Goal: Task Accomplishment & Management: Complete application form

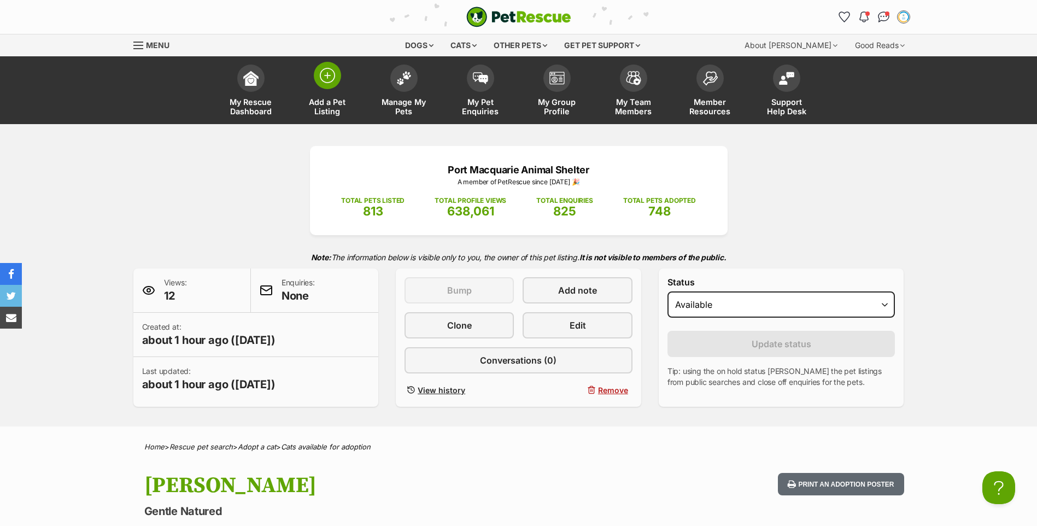
click at [332, 86] on span at bounding box center [327, 75] width 27 height 27
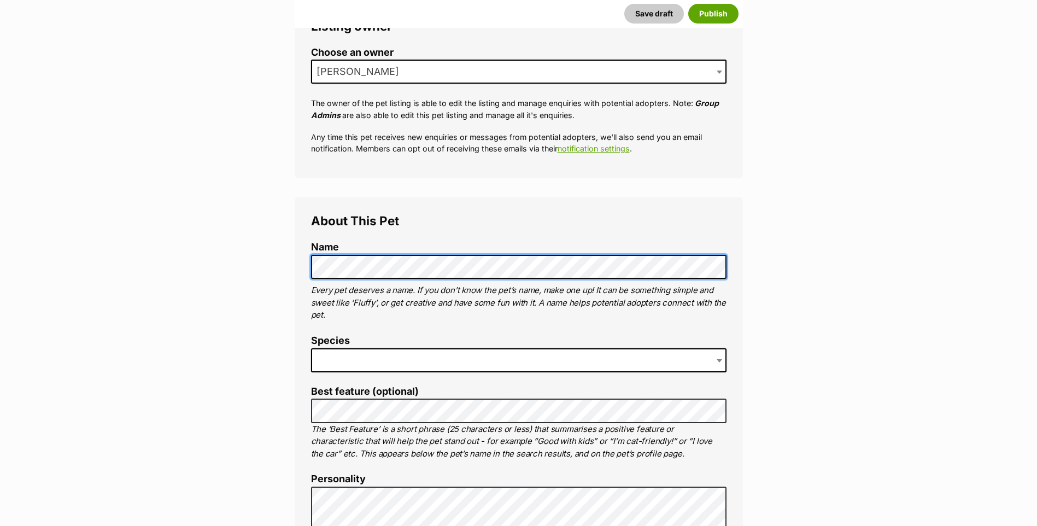
scroll to position [219, 0]
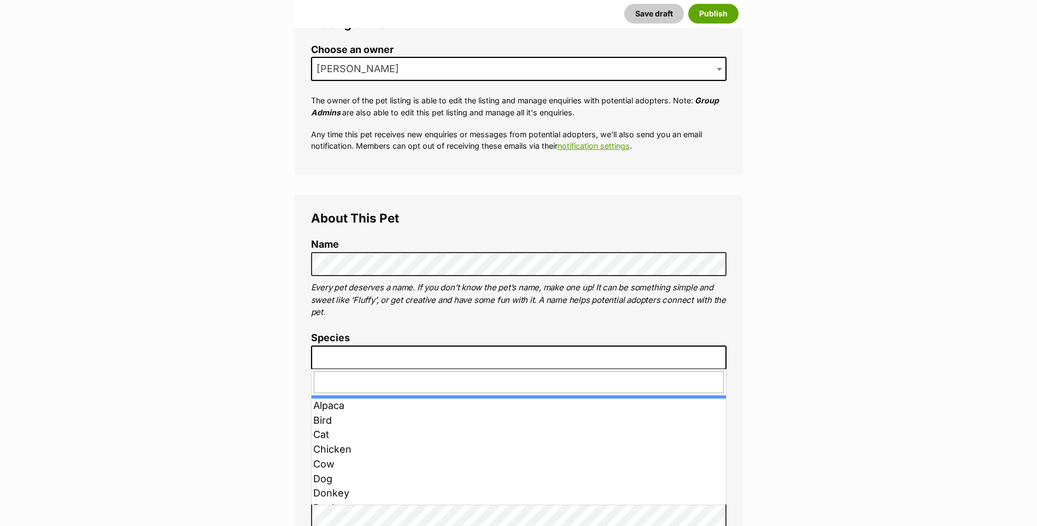
click at [394, 350] on span at bounding box center [519, 358] width 416 height 24
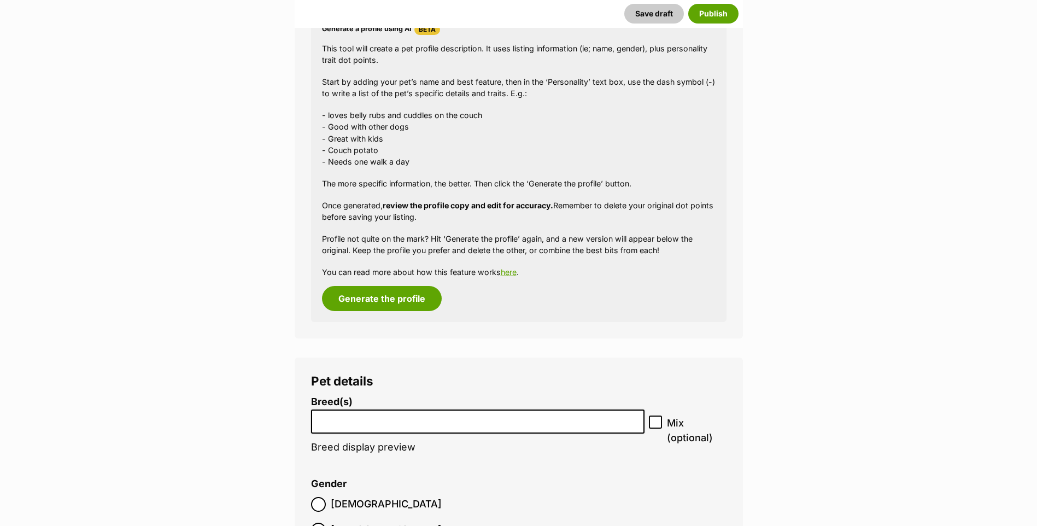
scroll to position [1075, 0]
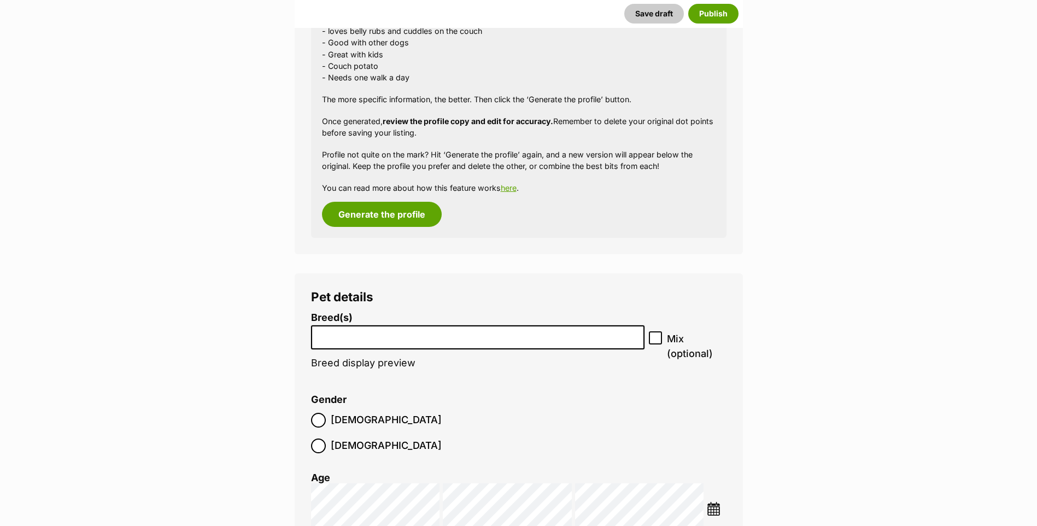
click at [364, 332] on input "search" at bounding box center [478, 334] width 326 height 11
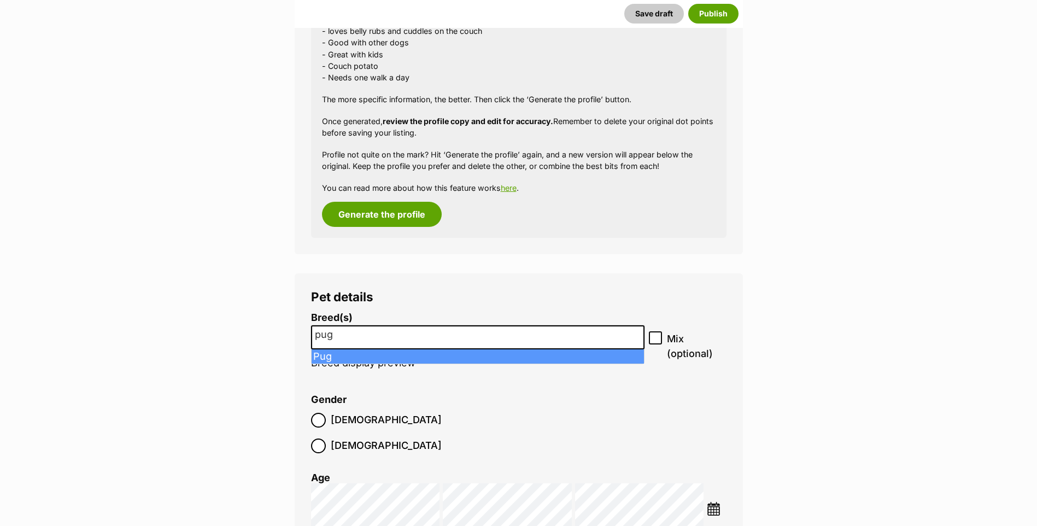
type input "pug"
select select "169"
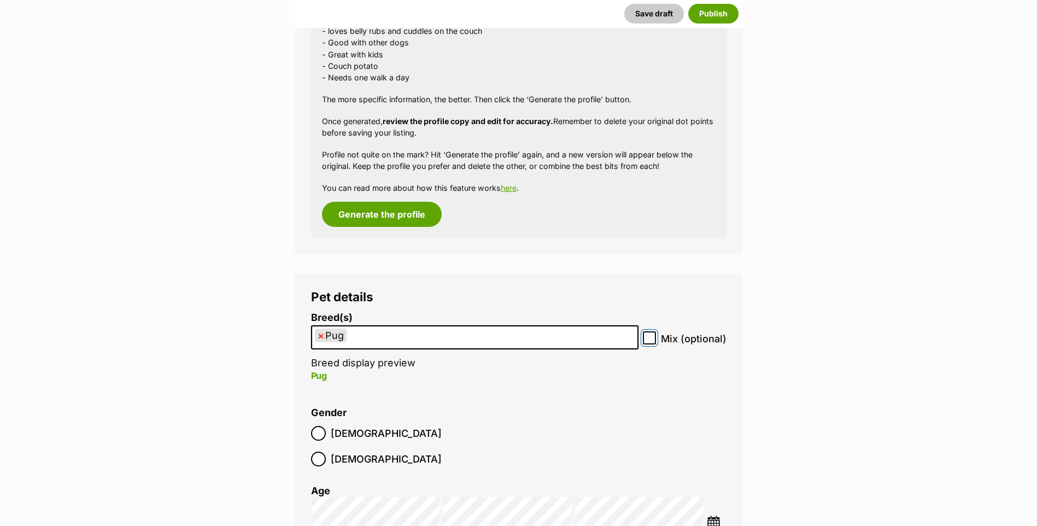
click at [656, 341] on input "Mix (optional)" at bounding box center [649, 337] width 13 height 13
checkbox input "true"
click at [619, 345] on ul "× Pug" at bounding box center [474, 337] width 325 height 22
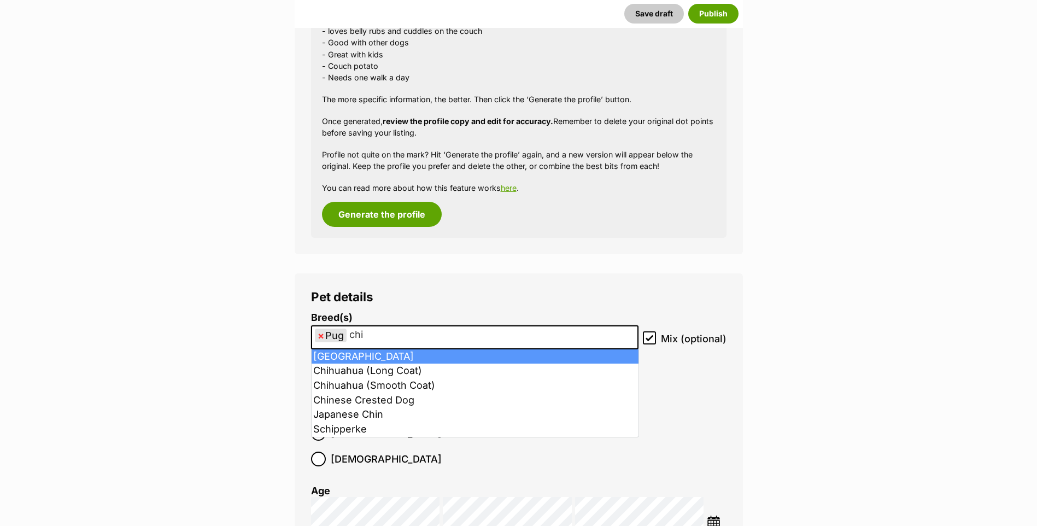
type input "chi"
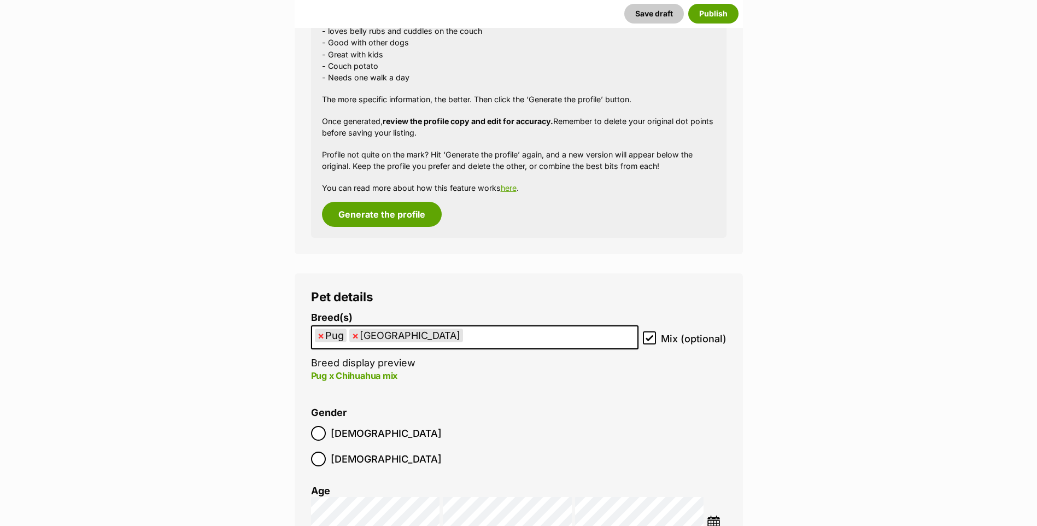
click at [711, 516] on img at bounding box center [714, 523] width 14 height 14
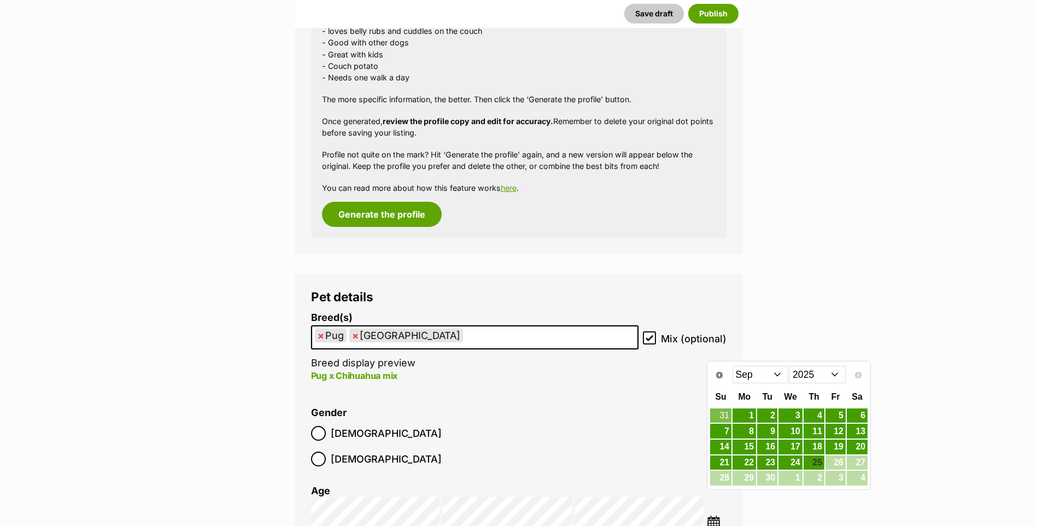
click at [799, 377] on select "2015 2016 2017 2018 2019 2020 2021 2022 2023 2024 2025" at bounding box center [818, 374] width 56 height 17
click at [771, 377] on select "Jan Feb Mar Apr May Jun Jul Aug Sep Oct Nov Dec" at bounding box center [761, 374] width 56 height 17
click at [725, 474] on link "27" at bounding box center [720, 478] width 21 height 14
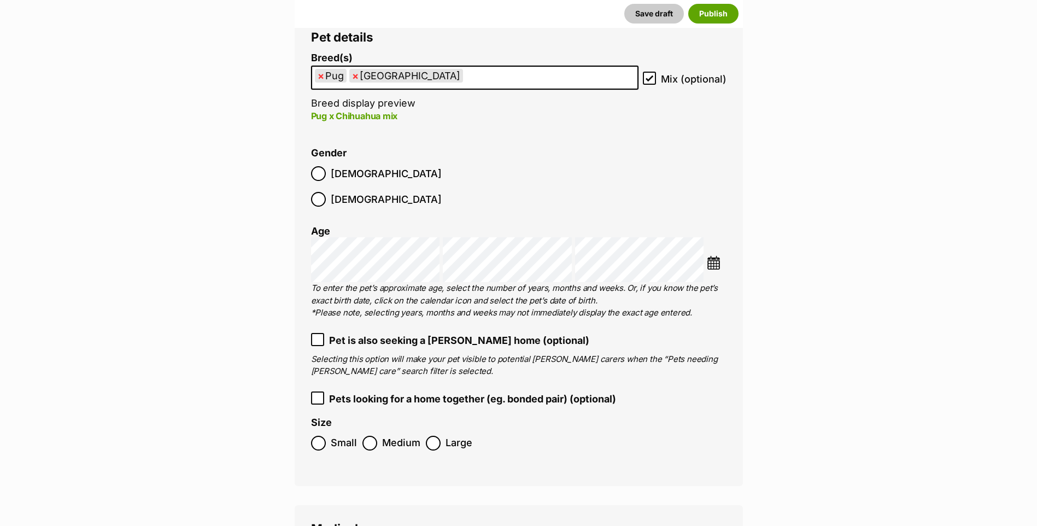
scroll to position [1348, 0]
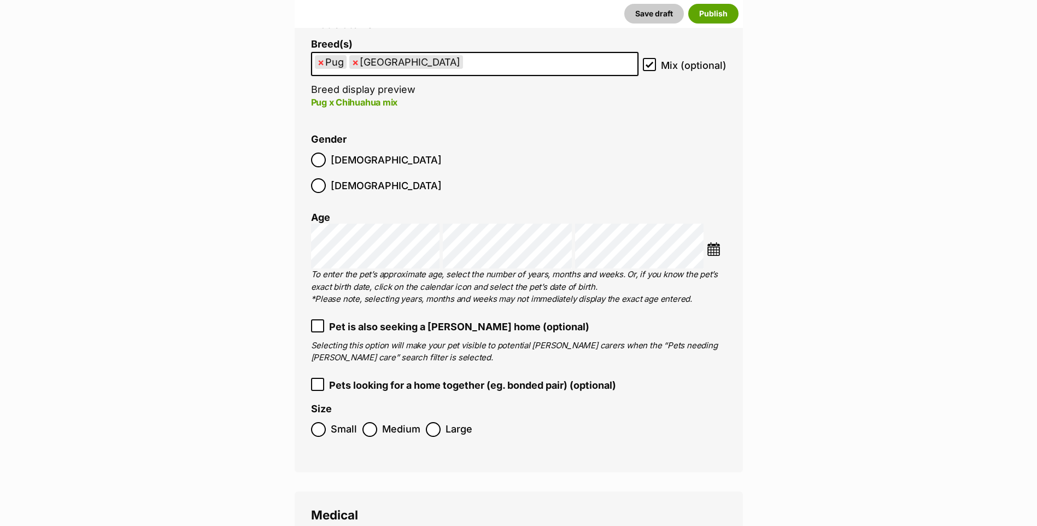
click at [334, 422] on span "Small" at bounding box center [344, 429] width 26 height 15
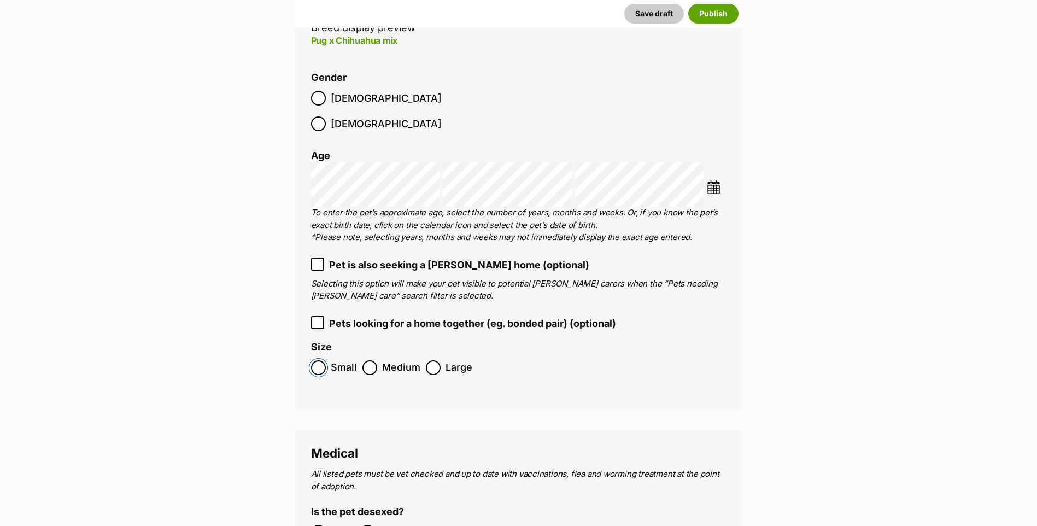
scroll to position [1567, 0]
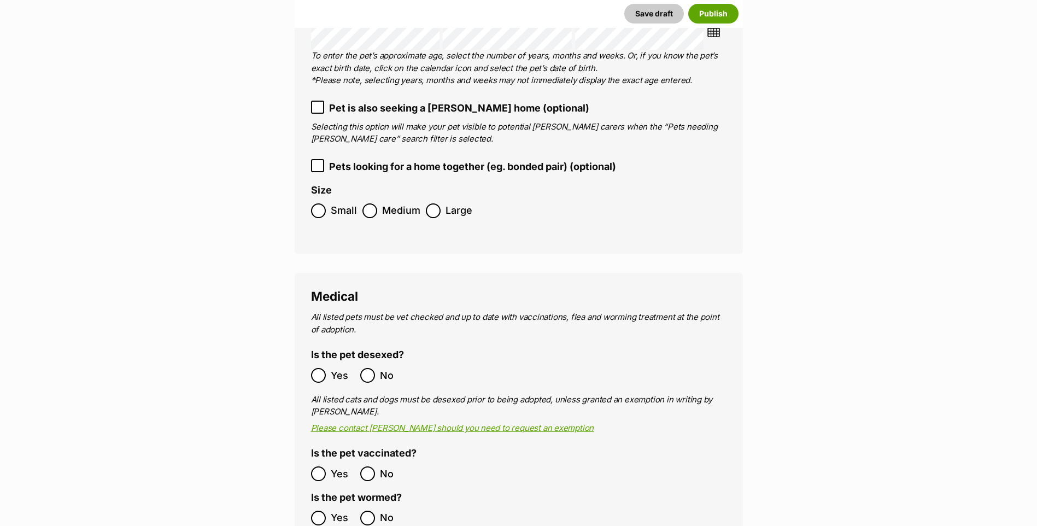
click at [327, 368] on label "Yes" at bounding box center [333, 375] width 44 height 15
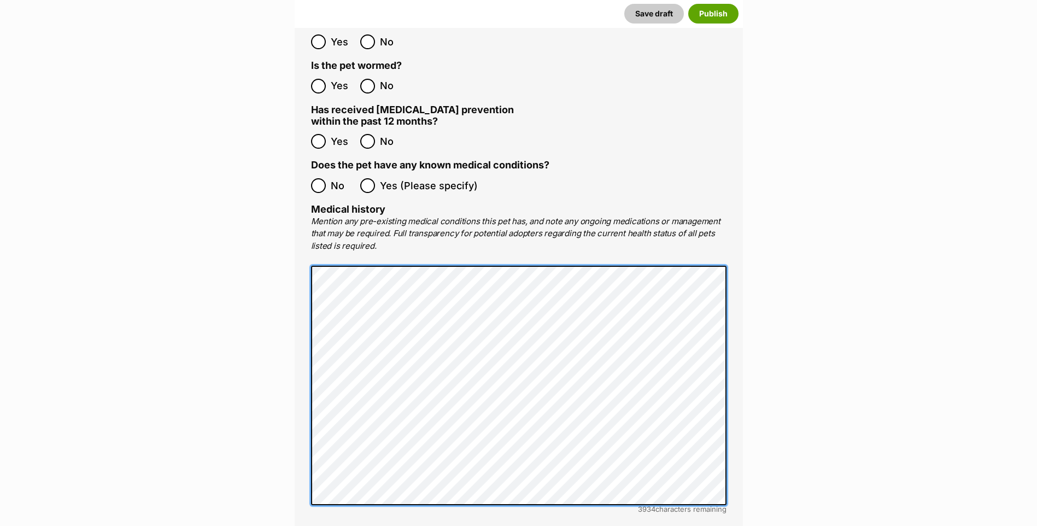
scroll to position [2223, 0]
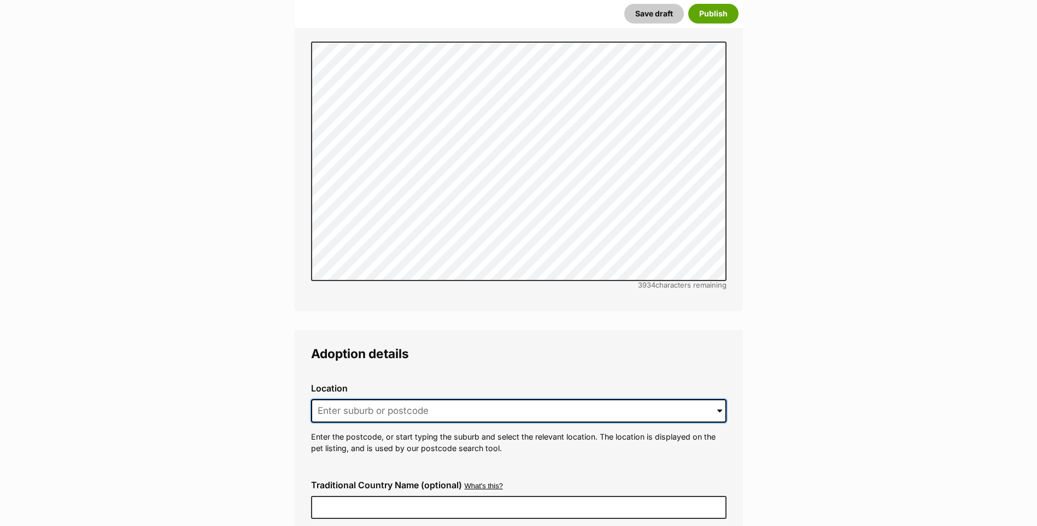
click at [366, 399] on input at bounding box center [519, 411] width 416 height 24
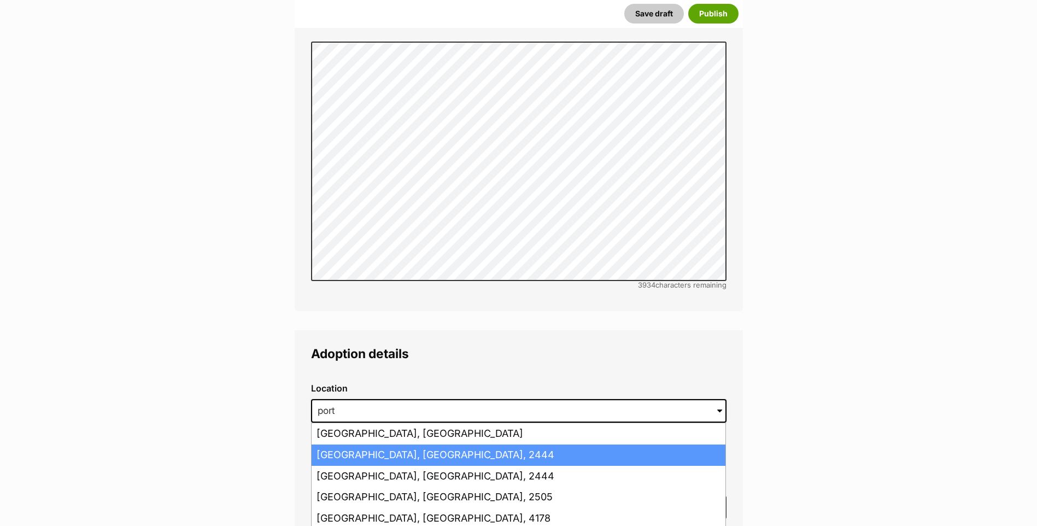
click at [372, 445] on li "Port Macquarie, New South Wales, 2444" at bounding box center [519, 455] width 414 height 21
type input "Port Macquarie, New South Wales, 2444"
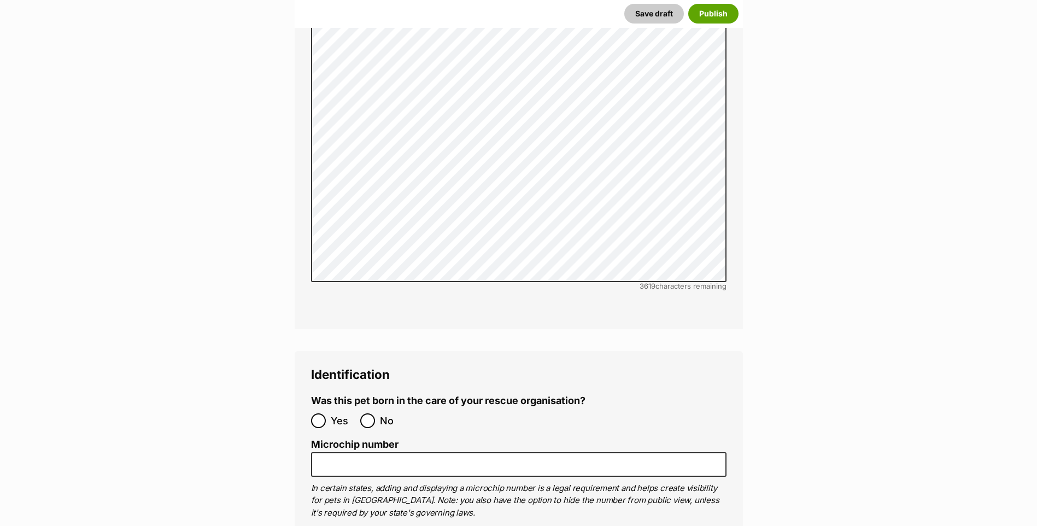
scroll to position [3208, 0]
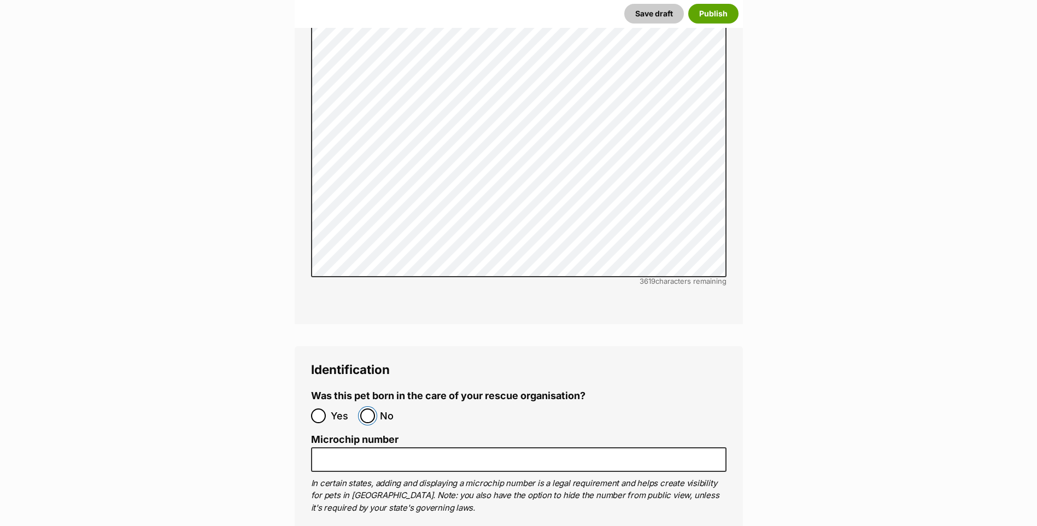
click at [367, 408] on input "No" at bounding box center [367, 415] width 15 height 15
radio input "true"
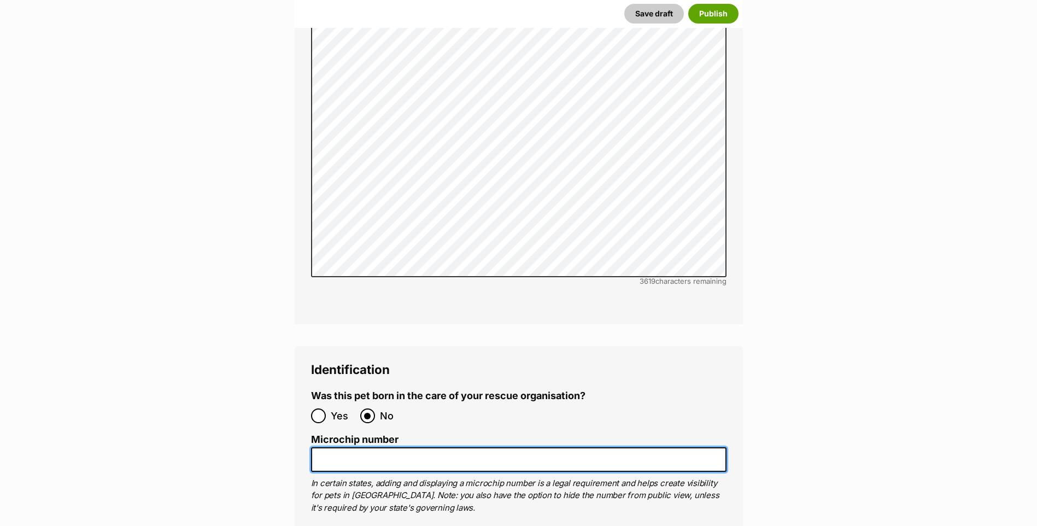
click at [338, 447] on input "Microchip number" at bounding box center [519, 459] width 416 height 25
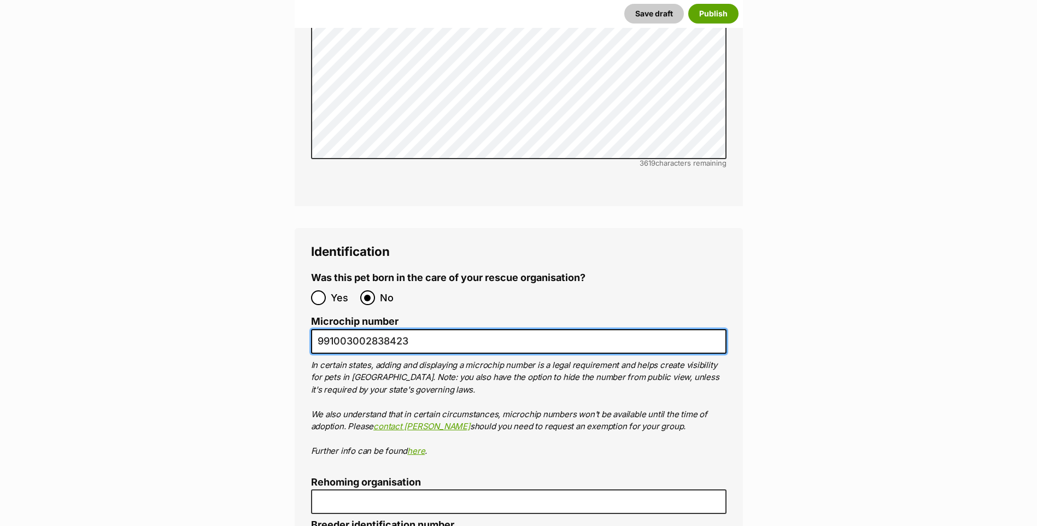
scroll to position [3372, 0]
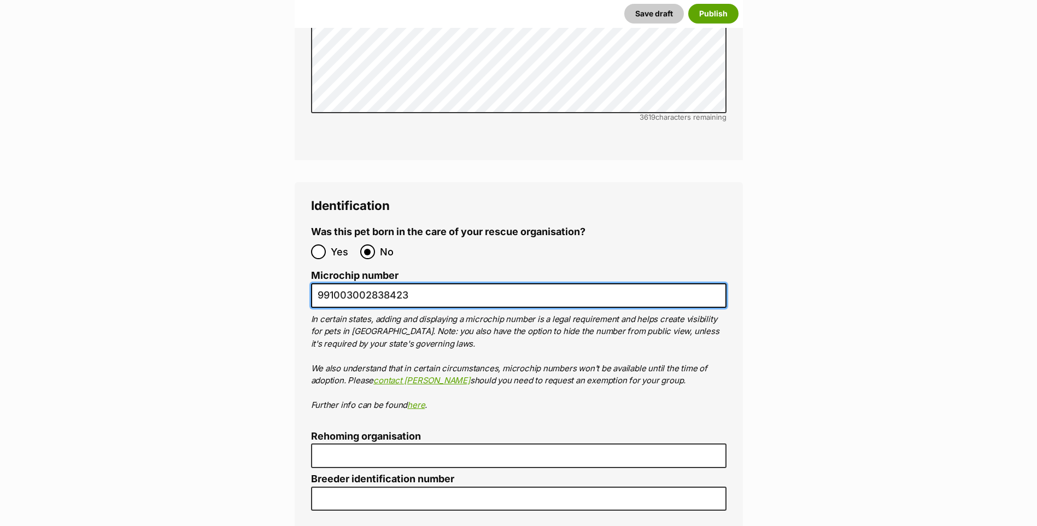
type input "991003002838423"
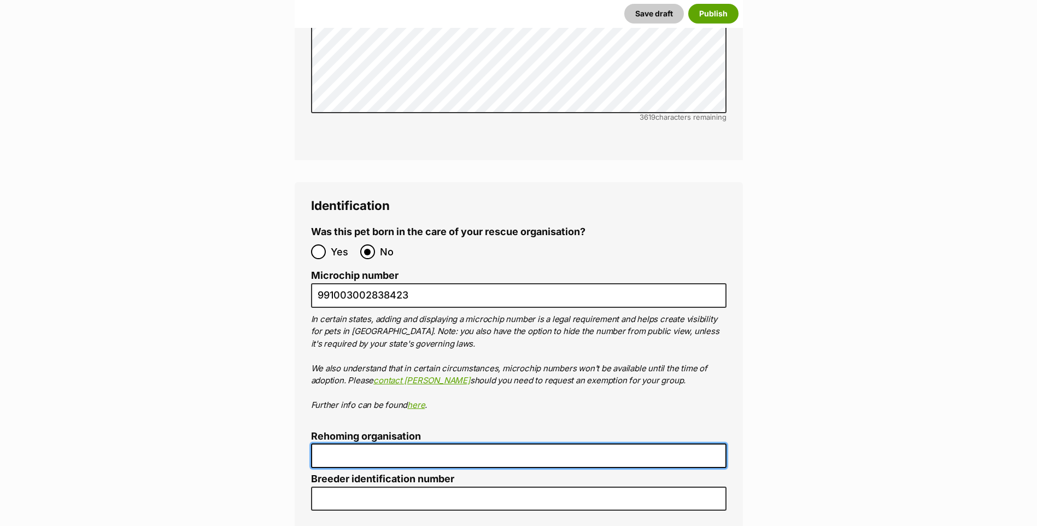
click at [343, 443] on input "Rehoming organisation" at bounding box center [519, 455] width 416 height 25
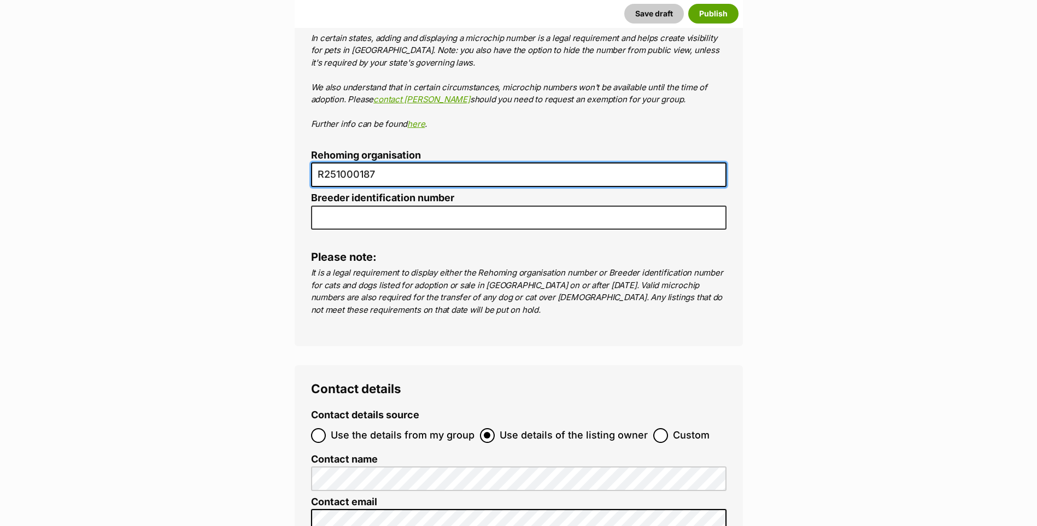
scroll to position [3754, 0]
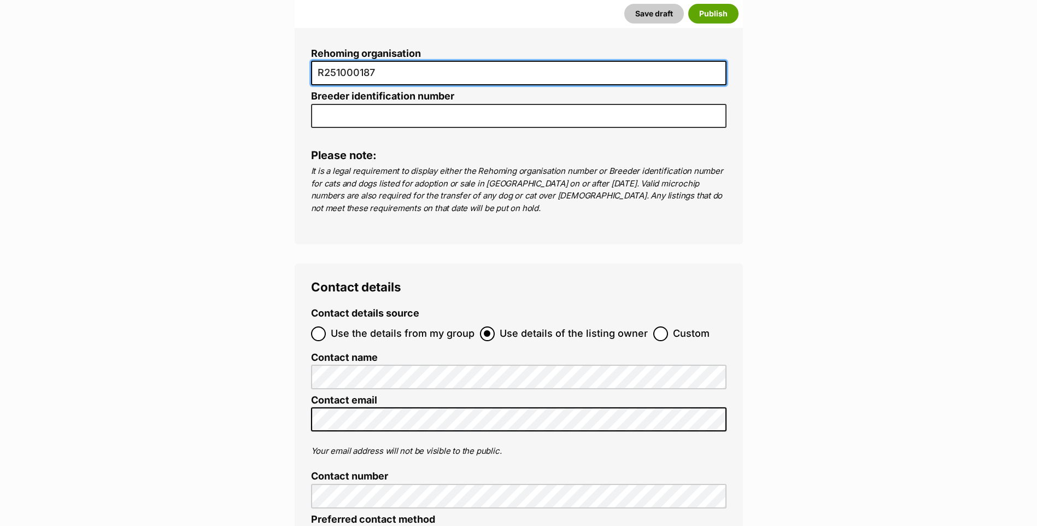
type input "R251000187"
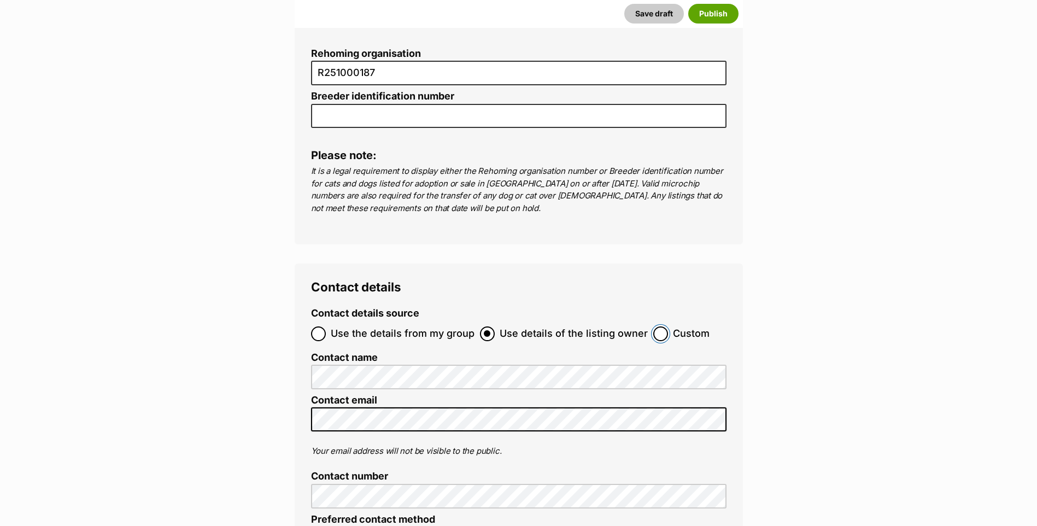
click at [661, 326] on input "Custom" at bounding box center [660, 333] width 15 height 15
radio input "true"
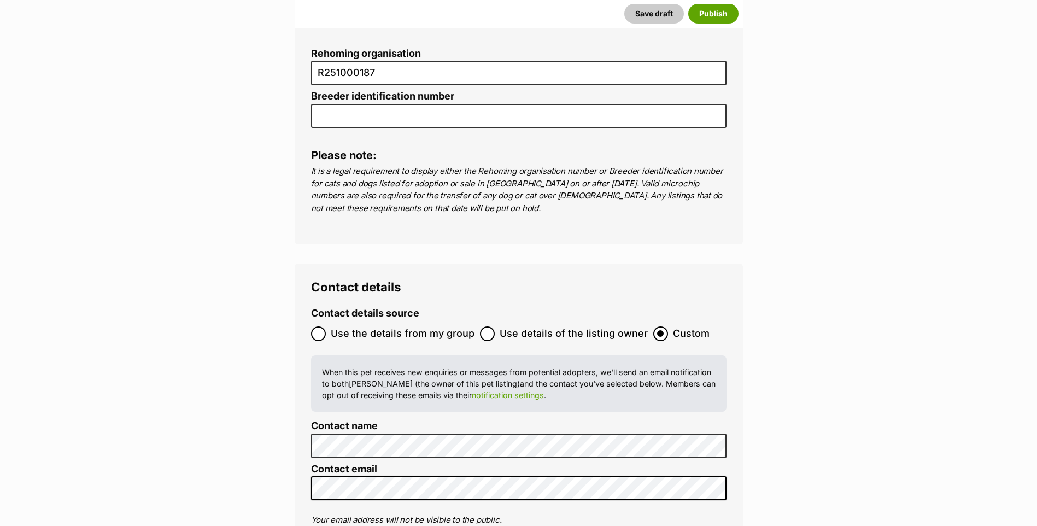
click at [295, 450] on div "Contact details Contact details source Use the details from my group Use detail…" at bounding box center [519, 486] width 448 height 444
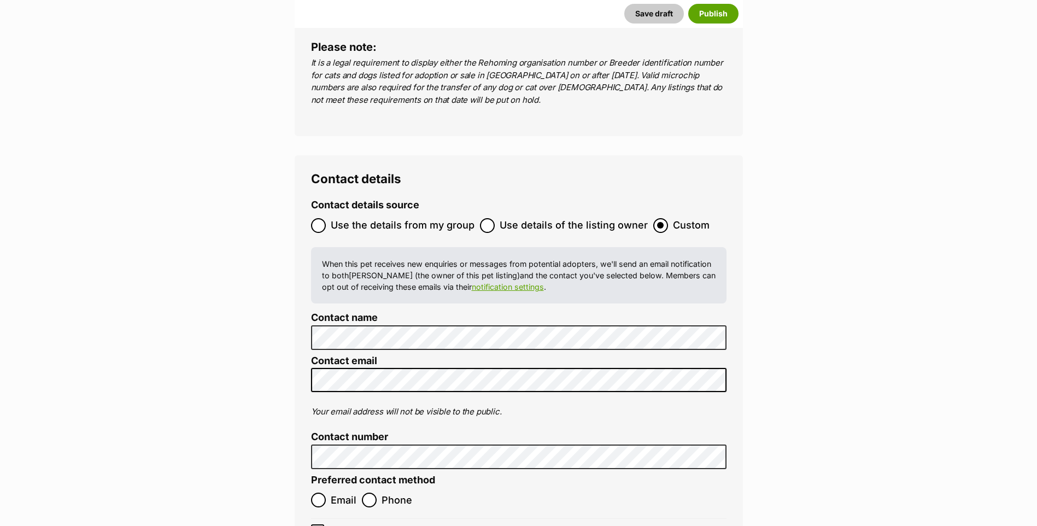
scroll to position [3864, 0]
click at [328, 492] on label "Email" at bounding box center [333, 499] width 45 height 15
click at [326, 492] on input "Email" at bounding box center [318, 499] width 15 height 15
radio input "true"
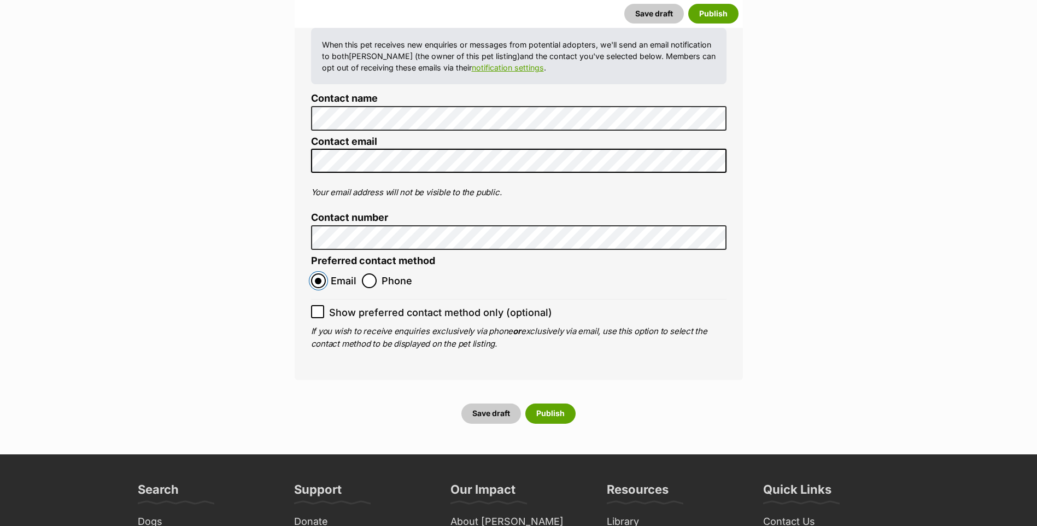
scroll to position [4082, 0]
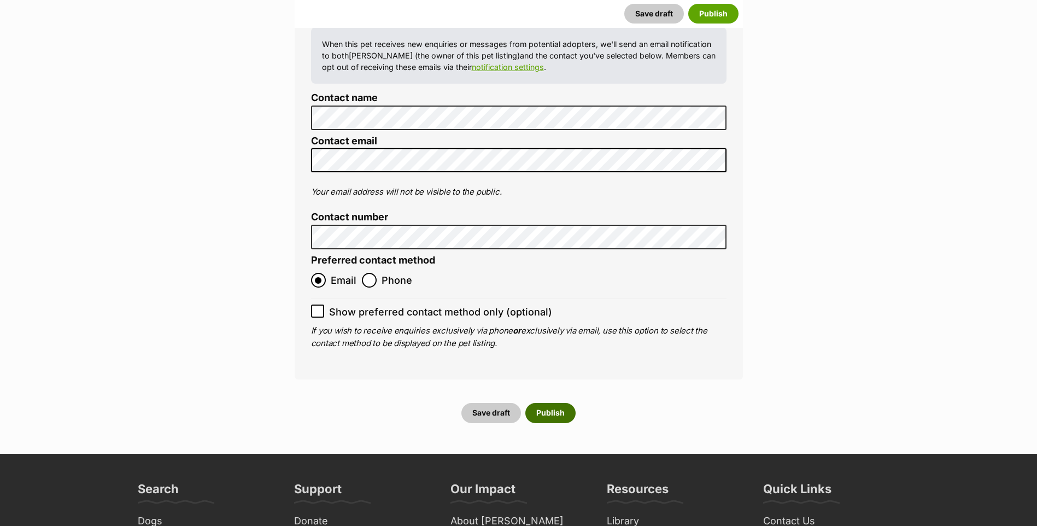
click at [546, 403] on button "Publish" at bounding box center [550, 413] width 50 height 20
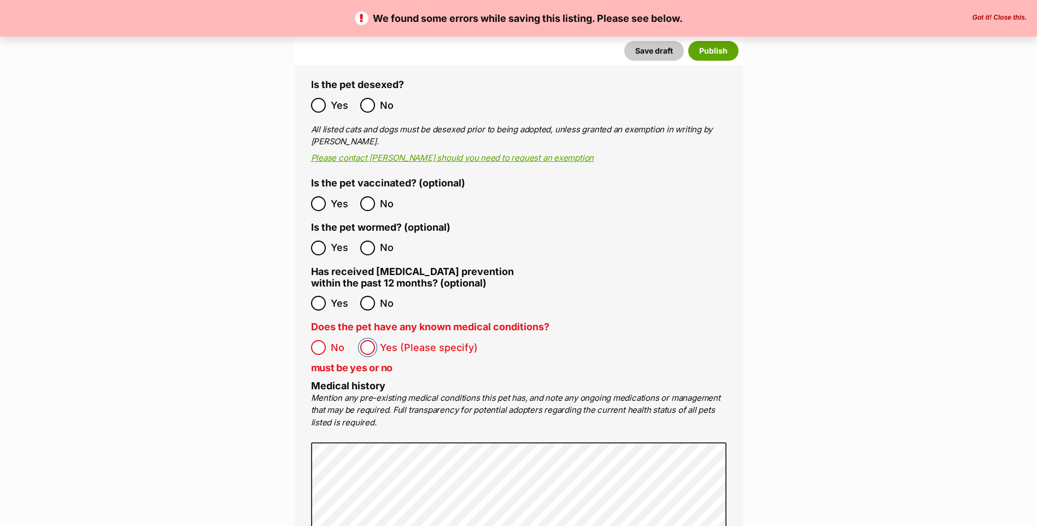
scroll to position [2187, 0]
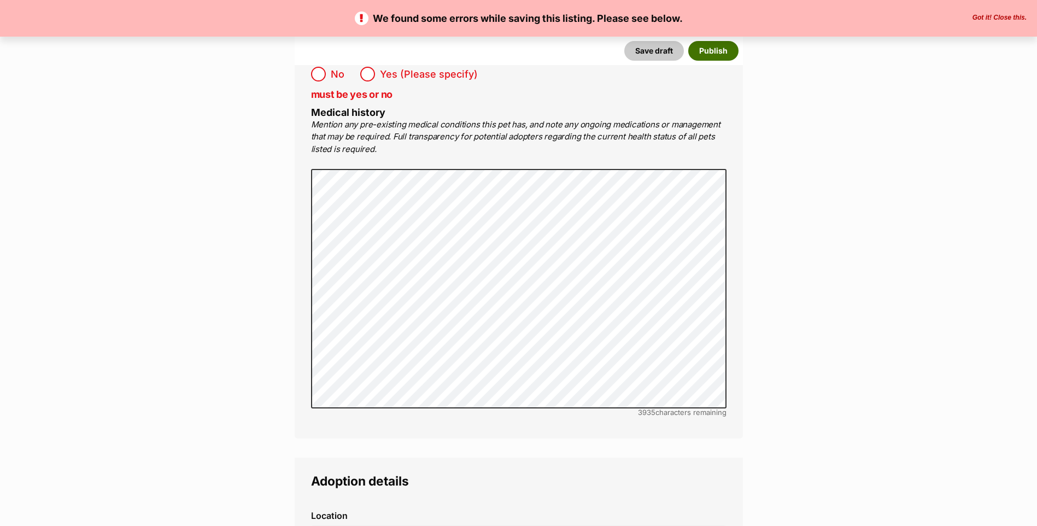
click at [699, 57] on button "Publish" at bounding box center [713, 51] width 50 height 20
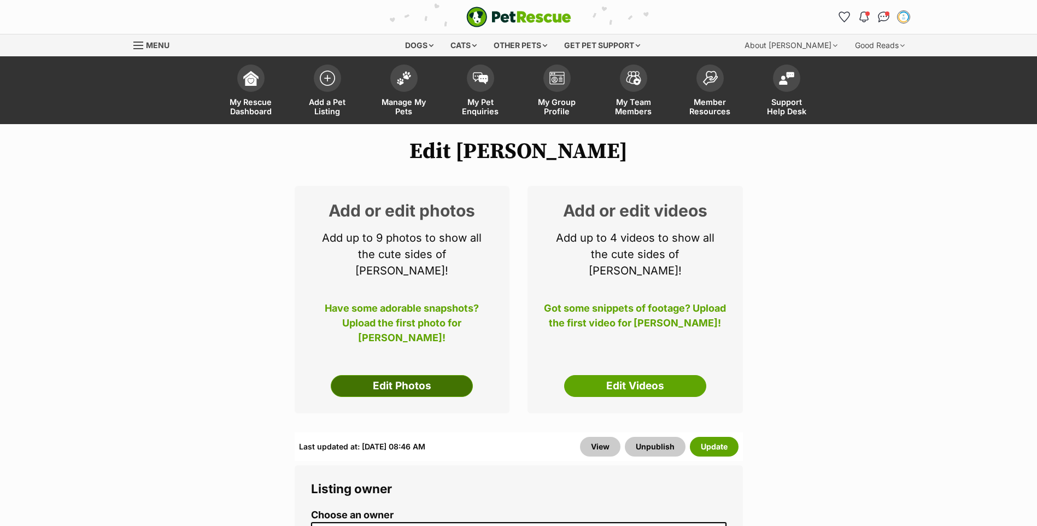
click at [436, 377] on link "Edit Photos" at bounding box center [402, 386] width 142 height 22
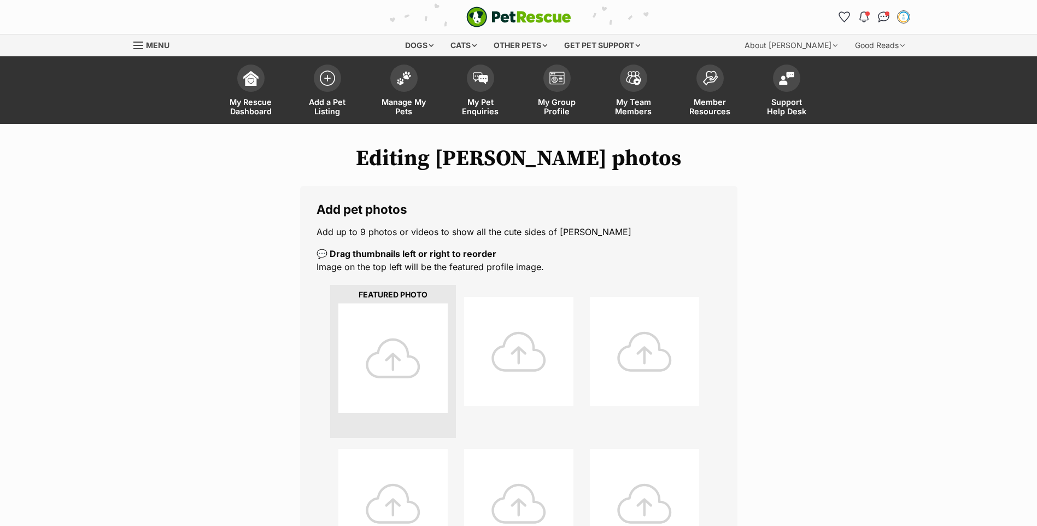
click at [414, 309] on div at bounding box center [392, 357] width 109 height 109
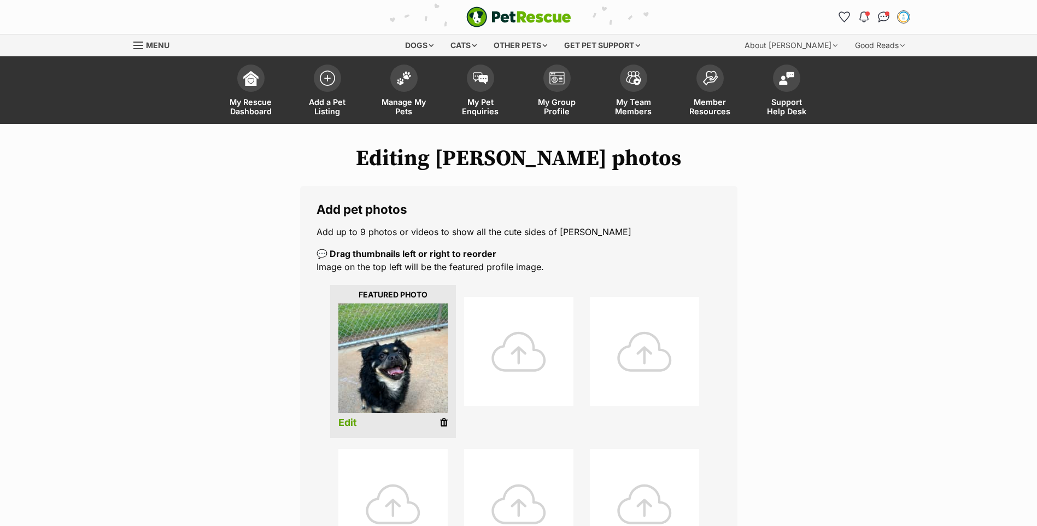
click at [526, 372] on div at bounding box center [518, 351] width 109 height 109
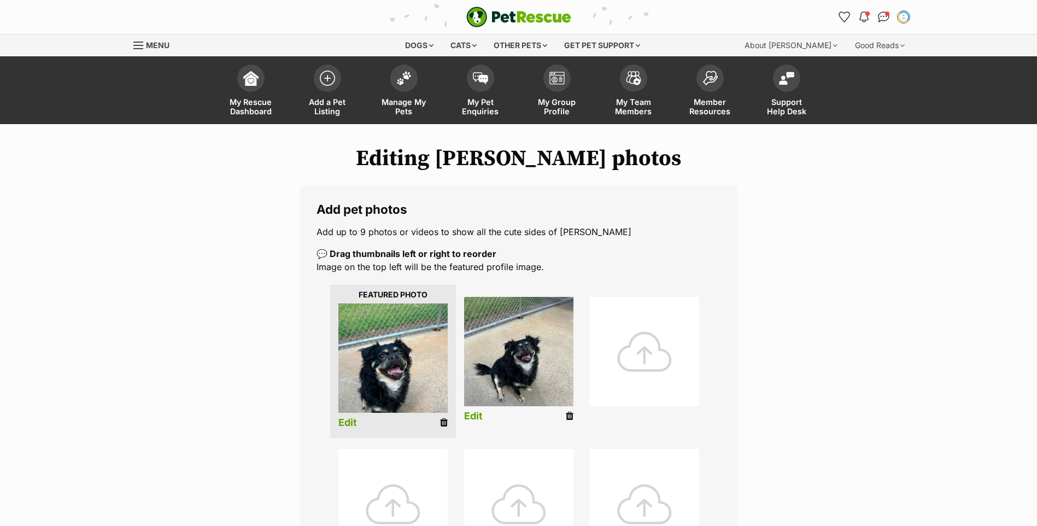
click at [638, 369] on div at bounding box center [644, 351] width 109 height 109
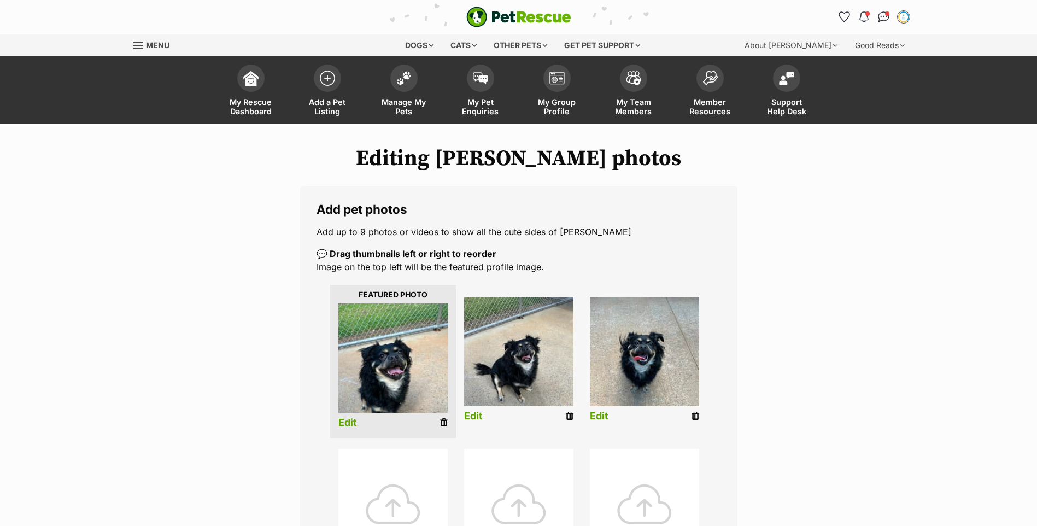
click at [344, 418] on link "Edit" at bounding box center [347, 422] width 19 height 11
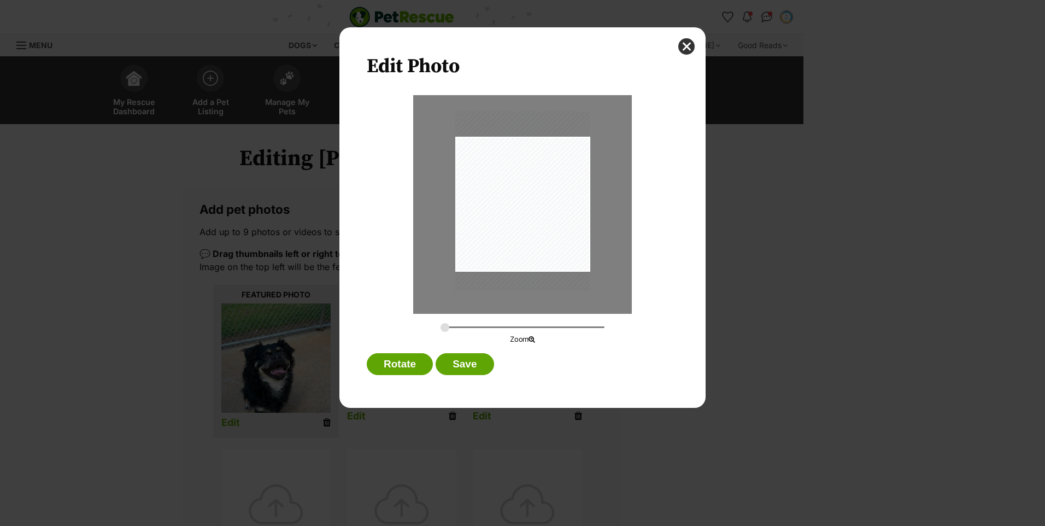
click at [523, 217] on div "Dialog Window - Close (Press escape to close)" at bounding box center [522, 201] width 135 height 180
drag, startPoint x: 446, startPoint y: 326, endPoint x: 455, endPoint y: 326, distance: 9.3
type input "0.3564"
click at [455, 326] on input "Dialog Window - Close (Press escape to close)" at bounding box center [523, 327] width 164 height 10
drag, startPoint x: 540, startPoint y: 196, endPoint x: 541, endPoint y: 207, distance: 11.5
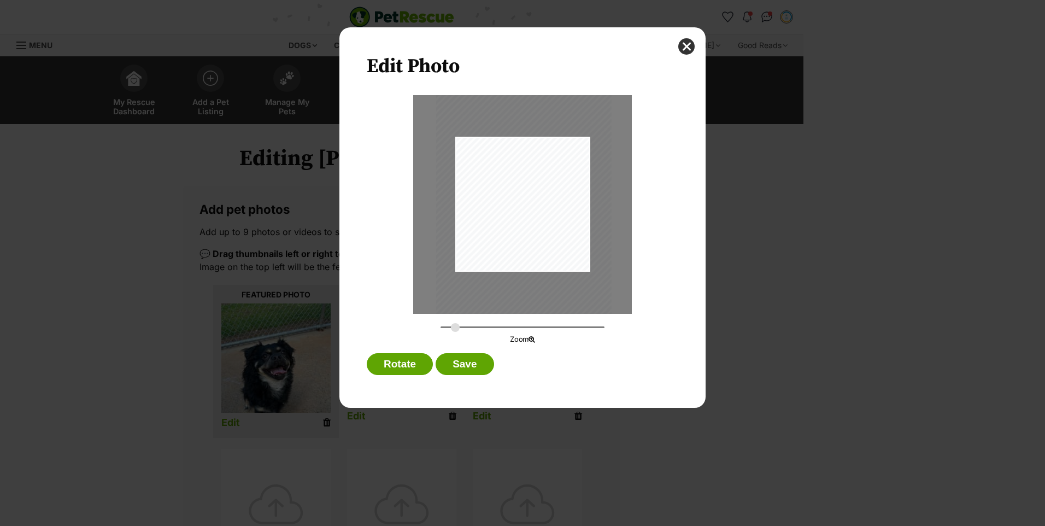
click at [541, 207] on div "Dialog Window - Close (Press escape to close)" at bounding box center [524, 212] width 176 height 234
click at [469, 365] on button "Save" at bounding box center [465, 364] width 58 height 22
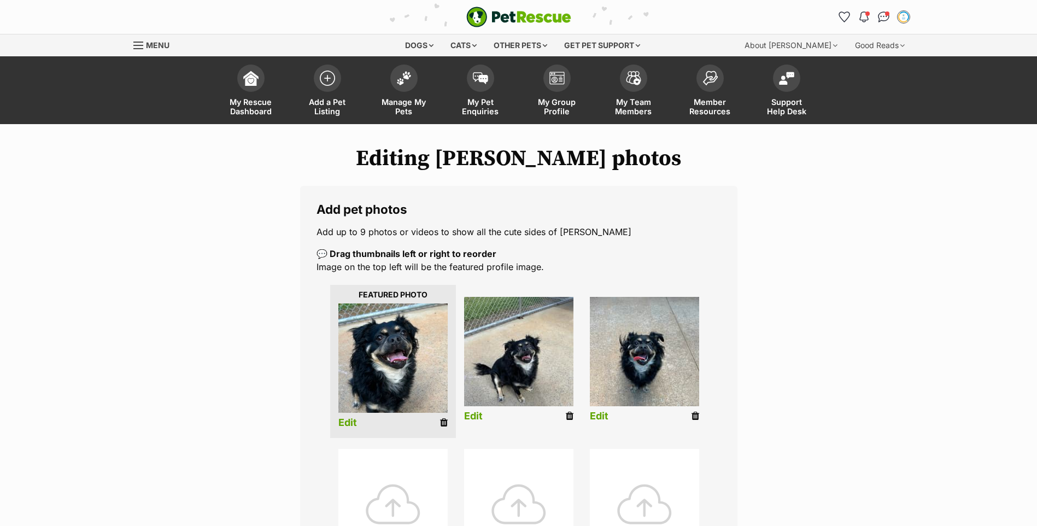
click at [474, 417] on link "Edit" at bounding box center [473, 416] width 19 height 11
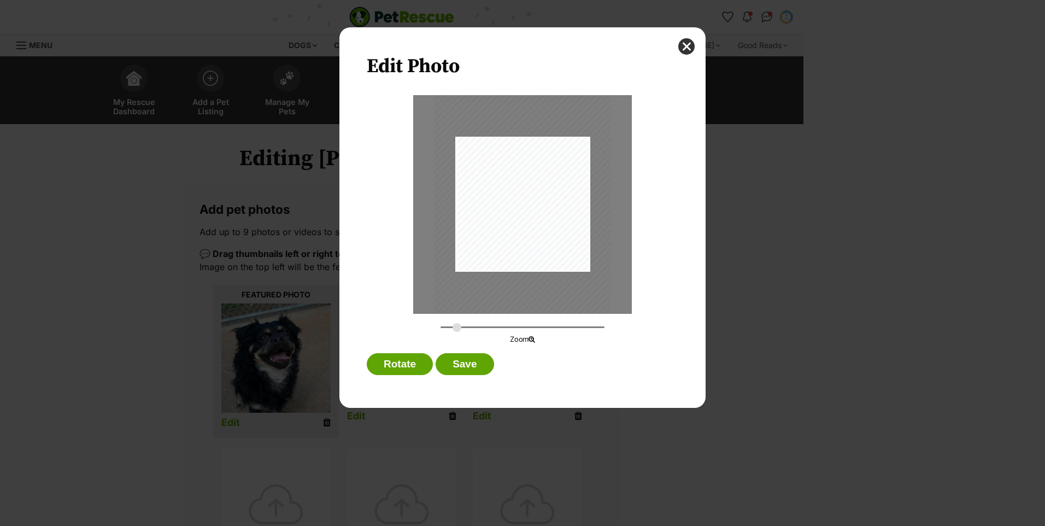
drag, startPoint x: 448, startPoint y: 326, endPoint x: 457, endPoint y: 326, distance: 9.3
type input "0.3693"
click at [457, 326] on input "Dialog Window - Close (Press escape to close)" at bounding box center [523, 327] width 164 height 10
drag, startPoint x: 514, startPoint y: 236, endPoint x: 507, endPoint y: 230, distance: 9.0
click at [507, 230] on div "Dialog Window - Close (Press escape to close)" at bounding box center [516, 199] width 182 height 242
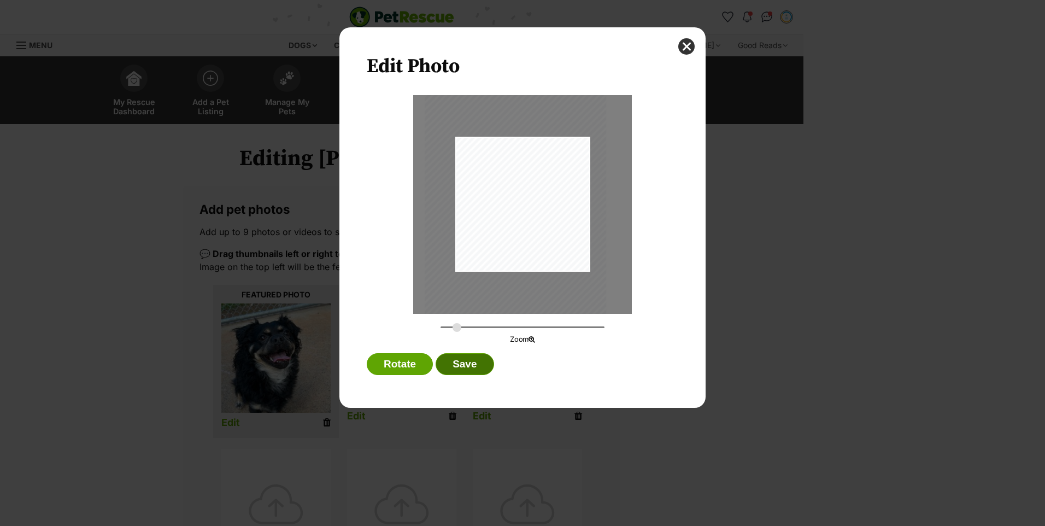
click at [468, 359] on button "Save" at bounding box center [465, 364] width 58 height 22
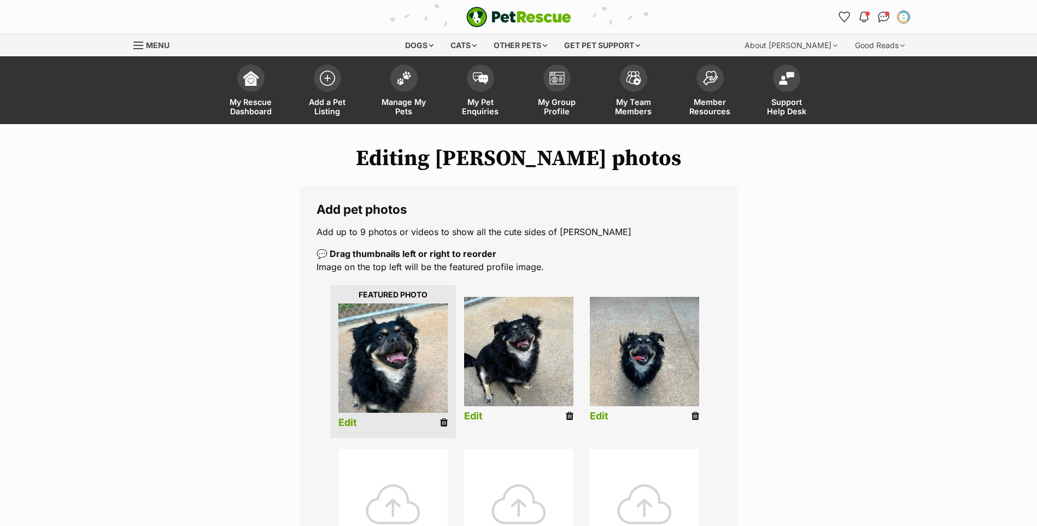
click at [601, 412] on link "Edit" at bounding box center [599, 416] width 19 height 11
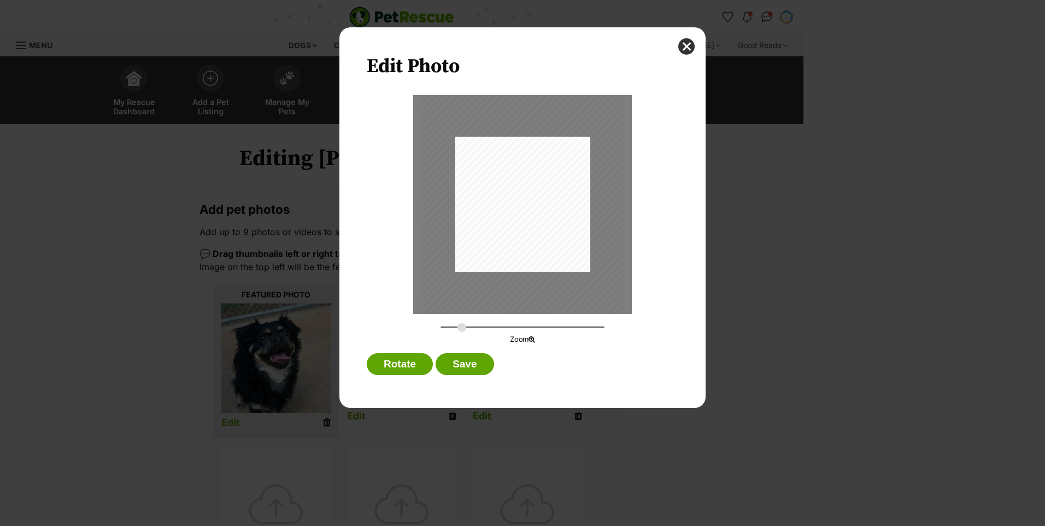
drag, startPoint x: 445, startPoint y: 328, endPoint x: 462, endPoint y: 328, distance: 17.0
type input "0.4082"
click at [462, 328] on input "Dialog Window - Close (Press escape to close)" at bounding box center [523, 327] width 164 height 10
click at [463, 373] on button "Save" at bounding box center [465, 364] width 58 height 22
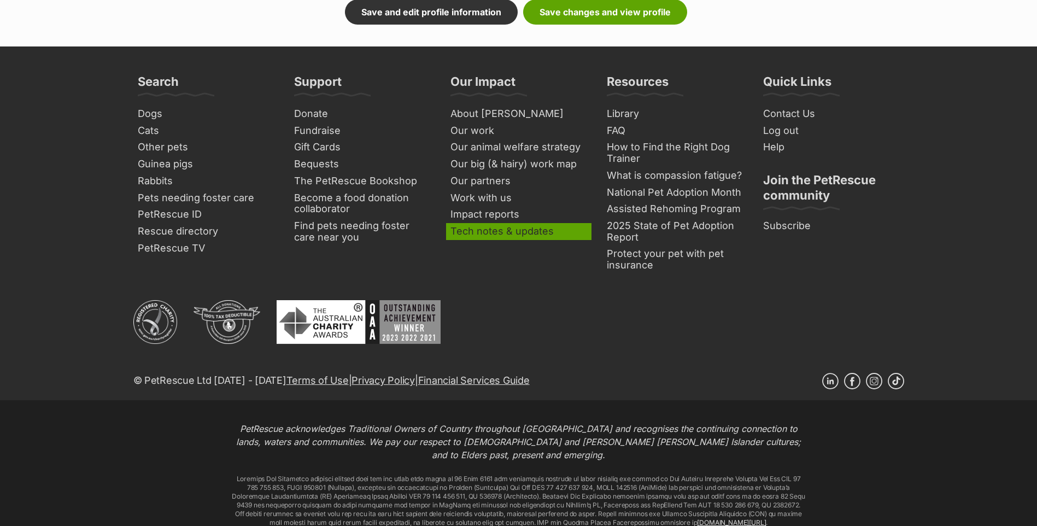
scroll to position [601, 0]
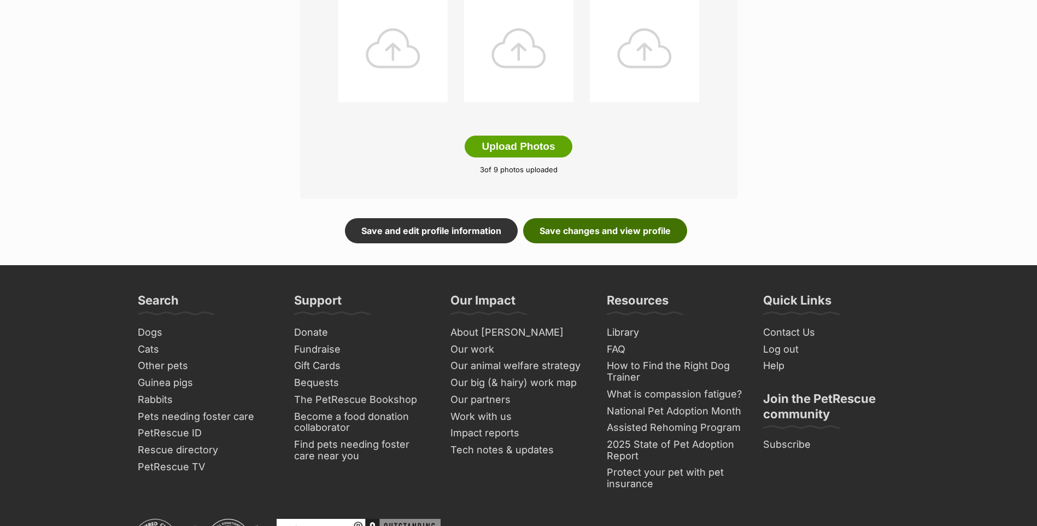
click at [589, 234] on link "Save changes and view profile" at bounding box center [605, 230] width 164 height 25
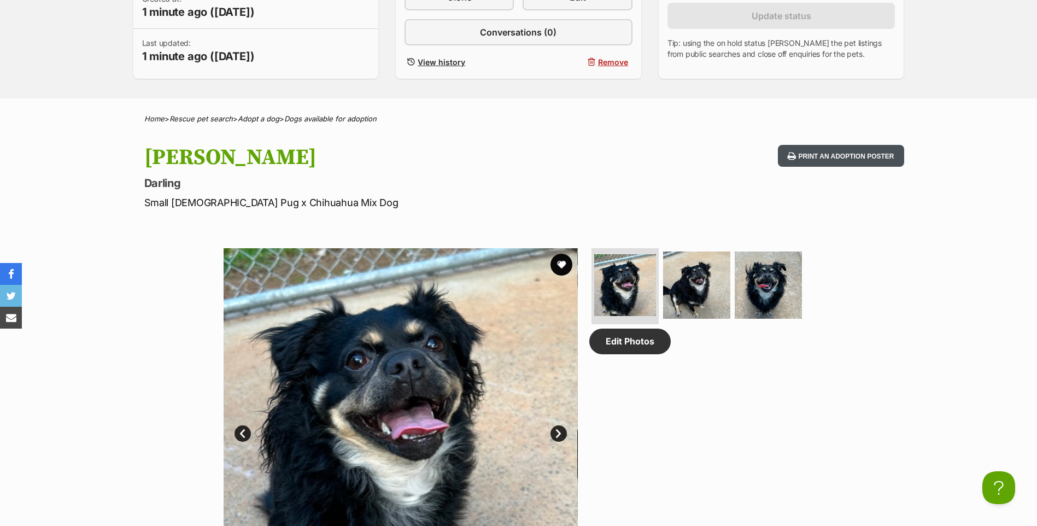
click at [839, 160] on button "Print an adoption poster" at bounding box center [841, 156] width 126 height 22
